Goal: Task Accomplishment & Management: Use online tool/utility

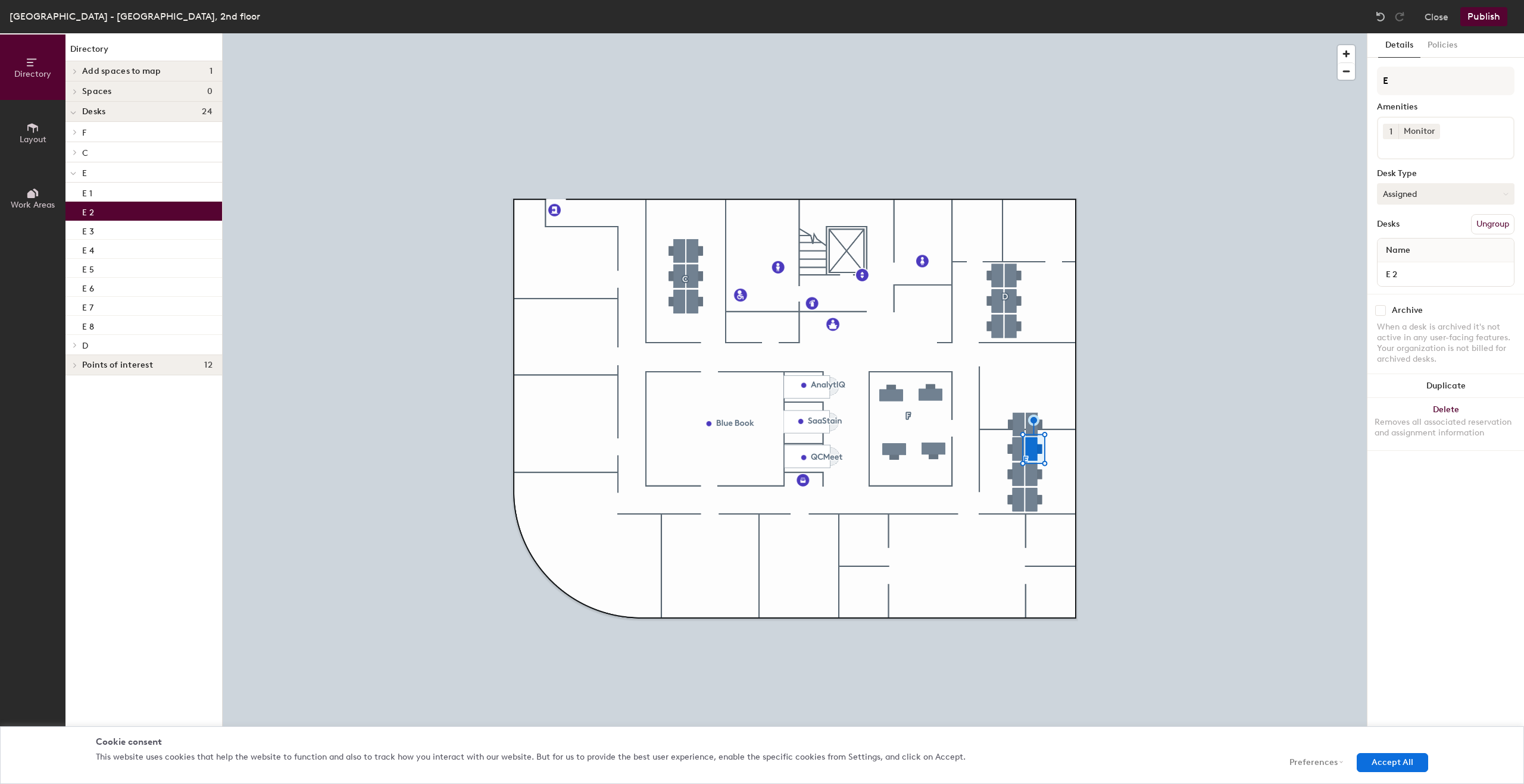
click at [1430, 198] on button "Assigned" at bounding box center [1445, 194] width 138 height 22
click at [1408, 268] on div "Hoteled" at bounding box center [1437, 266] width 119 height 18
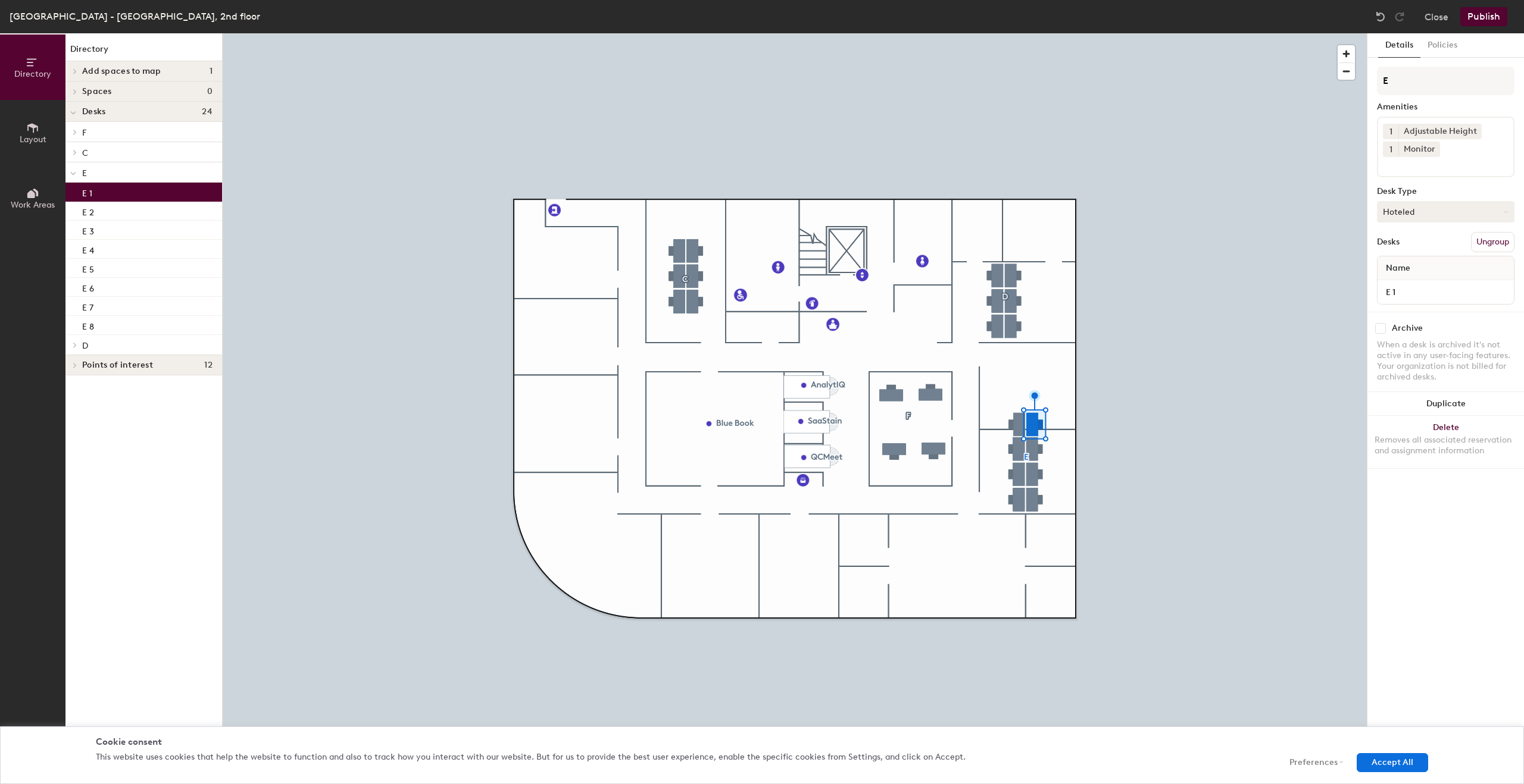
click at [1432, 209] on button "Hoteled" at bounding box center [1445, 212] width 138 height 22
click at [1426, 249] on div "Assigned" at bounding box center [1437, 248] width 119 height 18
click at [1493, 18] on button "Publish" at bounding box center [1484, 17] width 47 height 19
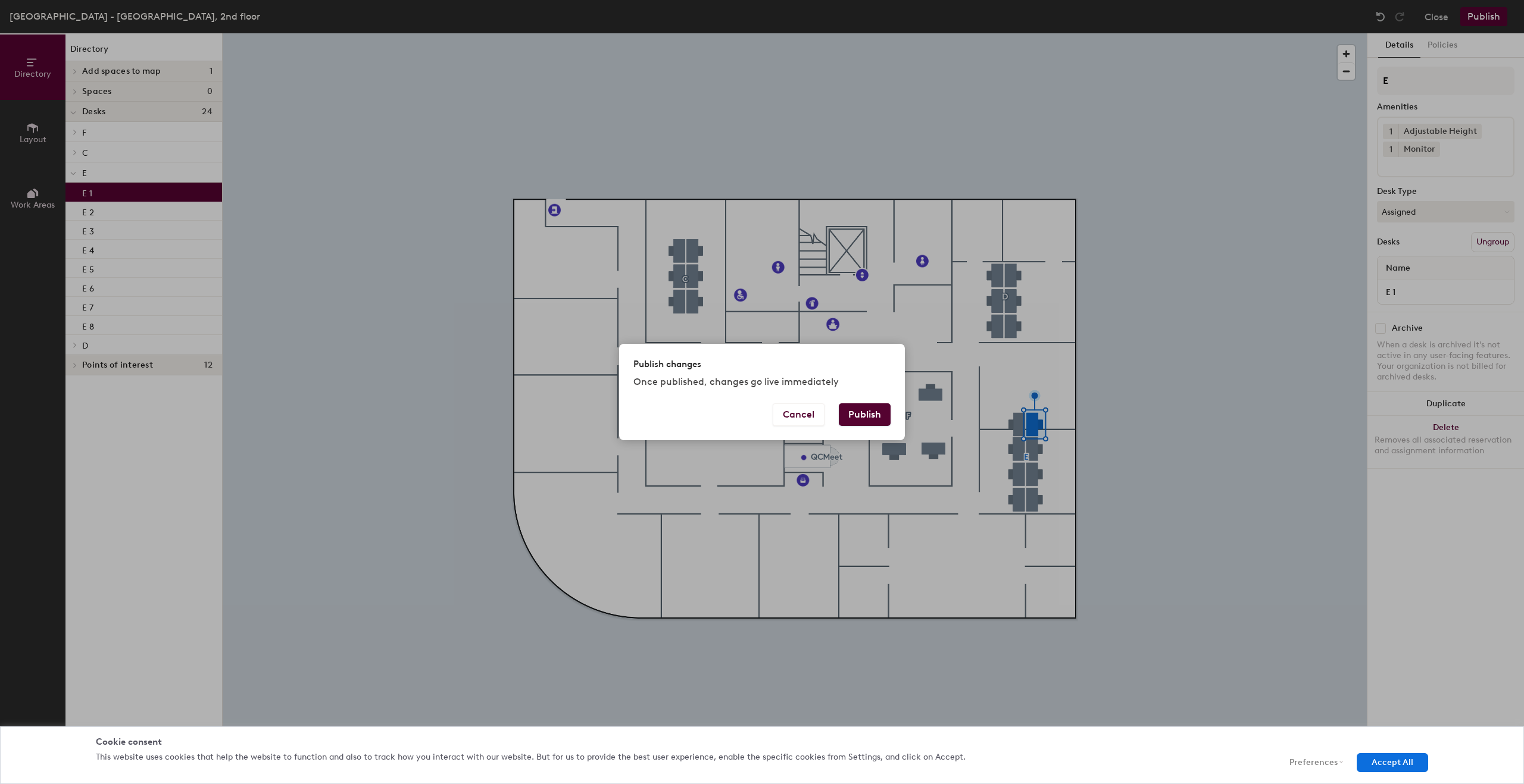
click at [889, 412] on button "Publish" at bounding box center [864, 414] width 52 height 22
